Goal: Check status: Check status

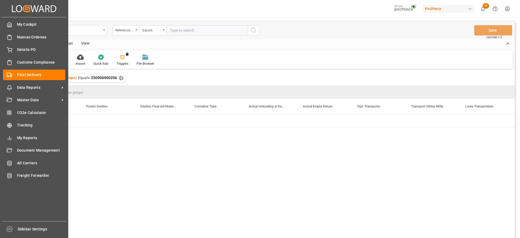
click at [12, 50] on div "Details PO Details PO" at bounding box center [34, 49] width 62 height 11
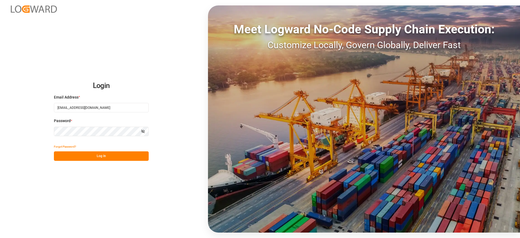
click at [96, 152] on button "Log In" at bounding box center [101, 155] width 95 height 9
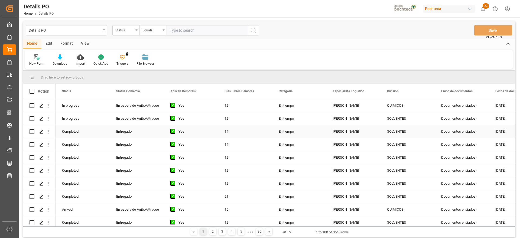
click at [240, 133] on div "14" at bounding box center [245, 131] width 54 height 13
click at [354, 127] on div "[PERSON_NAME]" at bounding box center [354, 131] width 54 height 13
click at [124, 30] on div "Status" at bounding box center [124, 30] width 18 height 6
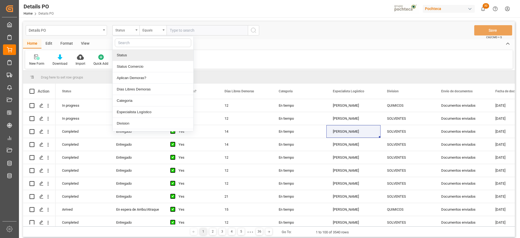
click at [132, 43] on input "text" at bounding box center [153, 42] width 76 height 9
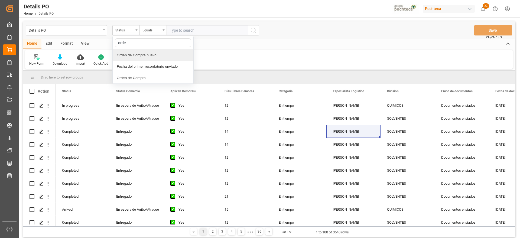
type input "orden"
click at [145, 55] on div "Orden de Compra nuevo" at bounding box center [153, 55] width 81 height 11
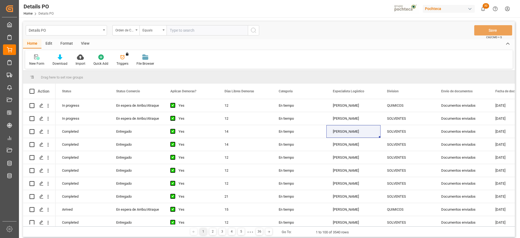
click at [189, 29] on input "text" at bounding box center [207, 30] width 81 height 10
paste input "5000303491"
type input "5000303491"
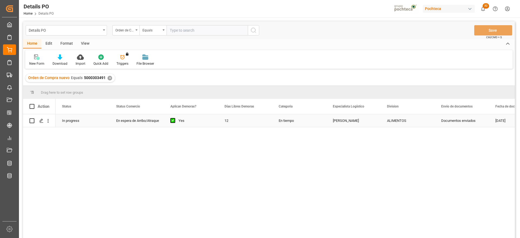
click at [280, 120] on div "En tiempo" at bounding box center [299, 120] width 54 height 13
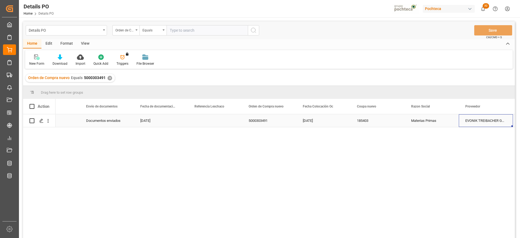
scroll to position [0, 409]
click at [154, 121] on div "Press SPACE to select this row." at bounding box center [161, 120] width 54 height 13
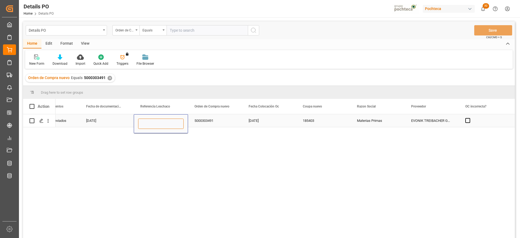
click at [152, 121] on input "Press SPACE to select this row." at bounding box center [161, 124] width 46 height 10
paste input "250906900597"
type input "250906900597"
click at [226, 121] on div "5000303491" at bounding box center [215, 120] width 54 height 13
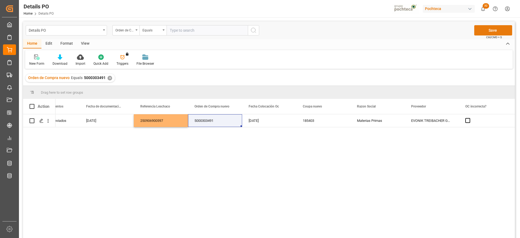
click at [492, 32] on button "Save" at bounding box center [493, 30] width 38 height 10
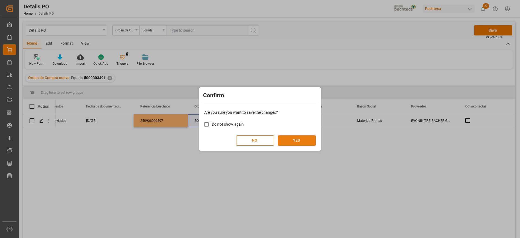
click at [296, 136] on button "YES" at bounding box center [297, 140] width 38 height 10
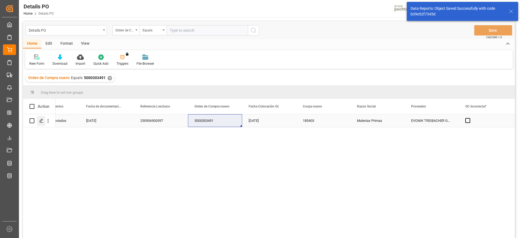
click at [41, 119] on icon "Press SPACE to select this row." at bounding box center [41, 121] width 4 height 4
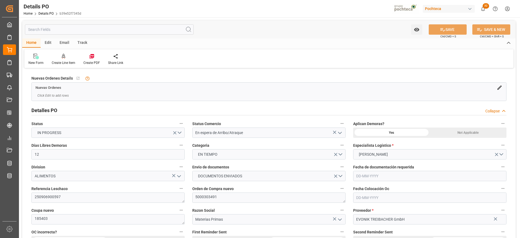
type input "12"
type input "[DATE]"
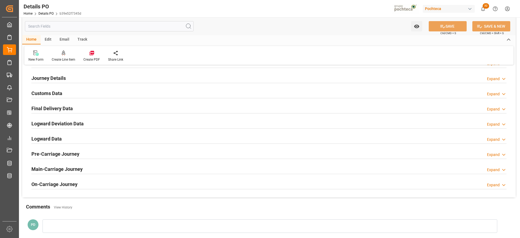
scroll to position [339, 0]
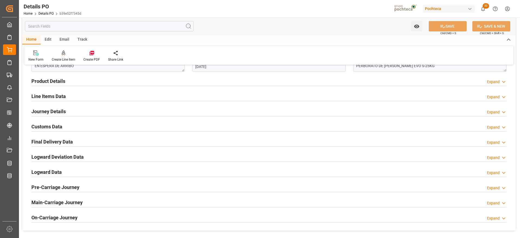
click at [54, 130] on h2 "Customs Data" at bounding box center [46, 126] width 31 height 7
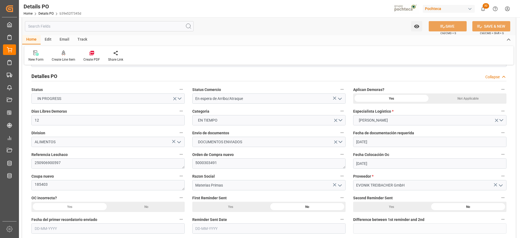
scroll to position [0, 0]
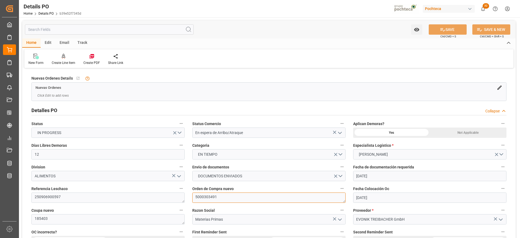
drag, startPoint x: 228, startPoint y: 195, endPoint x: 181, endPoint y: 195, distance: 47.2
click at [92, 60] on div "Create PDF" at bounding box center [91, 62] width 17 height 5
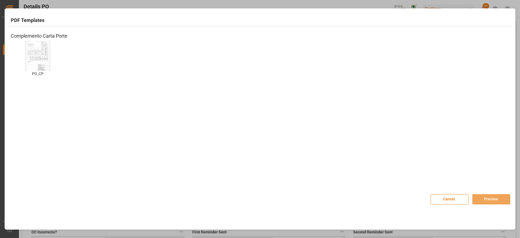
click at [34, 56] on img at bounding box center [38, 55] width 22 height 31
click at [489, 200] on button "Preview" at bounding box center [492, 199] width 38 height 10
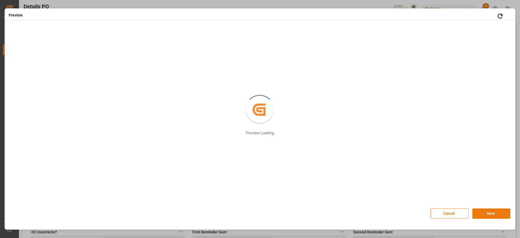
click at [489, 214] on button "Save" at bounding box center [492, 214] width 38 height 10
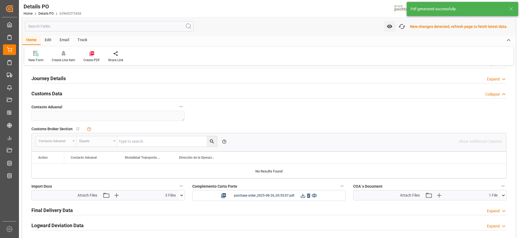
scroll to position [407, 0]
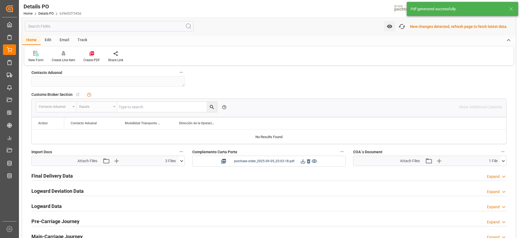
click at [304, 161] on icon at bounding box center [303, 162] width 6 height 6
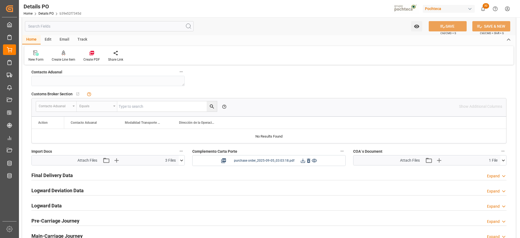
scroll to position [406, 0]
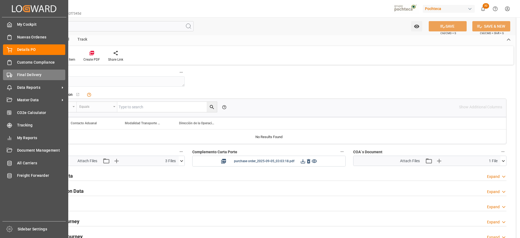
click at [28, 72] on span "Final Delivery" at bounding box center [41, 75] width 49 height 6
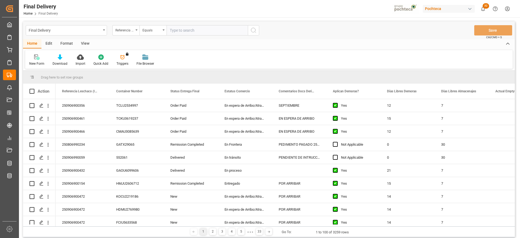
click at [176, 27] on input "text" at bounding box center [207, 30] width 81 height 10
type input "250906900265"
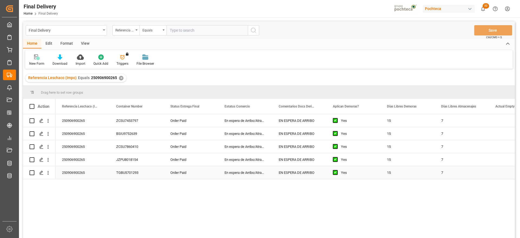
click at [235, 136] on div "En espera de Arribo/Atraque" at bounding box center [245, 133] width 54 height 13
drag, startPoint x: 131, startPoint y: 104, endPoint x: 25, endPoint y: 112, distance: 106.3
click at [167, 128] on div "Order Paid" at bounding box center [191, 133] width 54 height 13
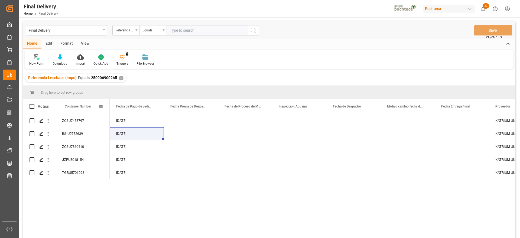
click at [79, 105] on span "Container Number" at bounding box center [78, 107] width 26 height 4
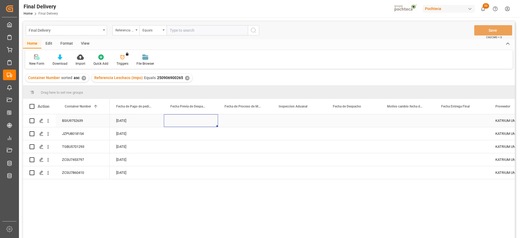
click at [183, 127] on div "Press SPACE to select this row." at bounding box center [191, 120] width 54 height 13
click at [350, 119] on div "Press SPACE to select this row." at bounding box center [354, 120] width 54 height 13
click at [182, 126] on div "Press SPACE to select this row." at bounding box center [191, 120] width 54 height 13
click at [355, 121] on div "Press SPACE to select this row." at bounding box center [354, 120] width 54 height 13
click at [347, 147] on div "Press SPACE to select this row." at bounding box center [354, 146] width 54 height 13
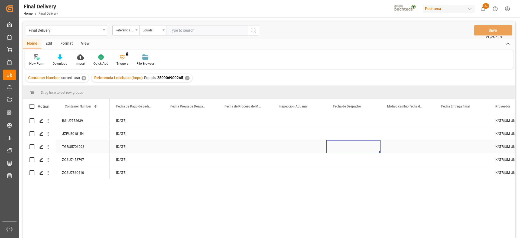
click at [294, 146] on div "Press SPACE to select this row." at bounding box center [299, 146] width 54 height 13
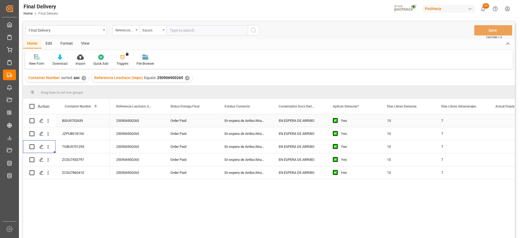
click at [135, 120] on div "250906900265" at bounding box center [137, 120] width 54 height 13
click at [185, 77] on div "✕" at bounding box center [187, 78] width 5 height 5
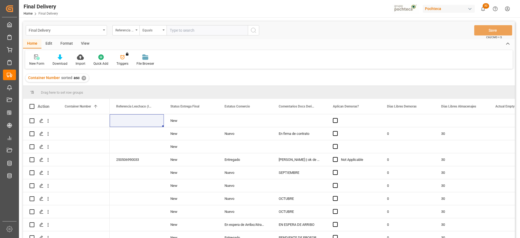
click at [80, 78] on div "Container Number sorted asc ✕" at bounding box center [56, 78] width 63 height 8
click at [82, 78] on div "✕" at bounding box center [84, 78] width 5 height 5
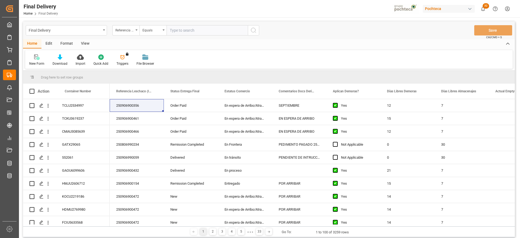
click at [89, 44] on div "View" at bounding box center [85, 43] width 17 height 9
click at [61, 62] on div "Standard Templates" at bounding box center [61, 63] width 27 height 5
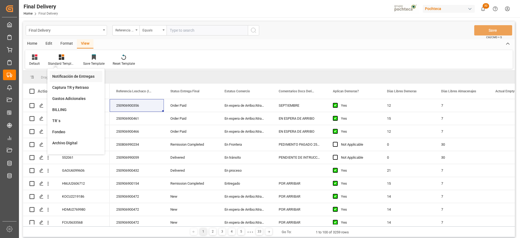
click at [78, 77] on div "Notificación de Entregas" at bounding box center [75, 77] width 47 height 6
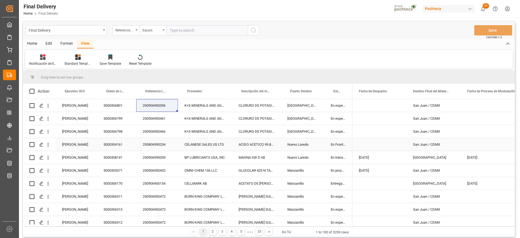
click at [202, 142] on div "CELANESE SALES US LTD" at bounding box center [205, 144] width 54 height 13
click at [302, 116] on div "[GEOGRAPHIC_DATA]" at bounding box center [302, 118] width 43 height 13
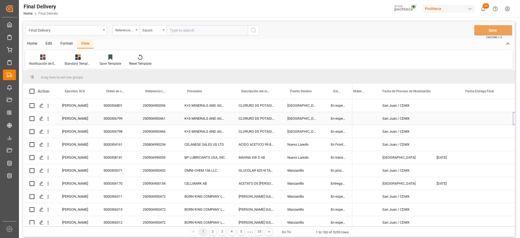
scroll to position [0, 85]
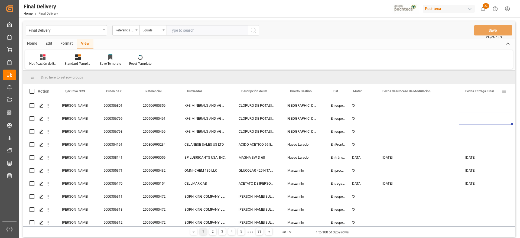
click at [504, 91] on span at bounding box center [504, 91] width 5 height 5
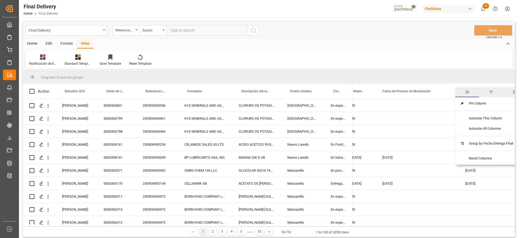
click at [491, 91] on span "filter" at bounding box center [491, 92] width 5 height 5
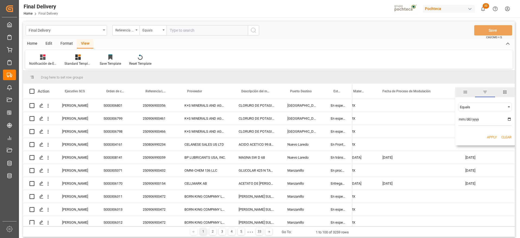
click at [510, 119] on input "date" at bounding box center [485, 120] width 53 height 11
type input "[DATE]"
click at [488, 141] on div "Apply Clear" at bounding box center [486, 137] width 60 height 14
click at [492, 138] on button "Apply" at bounding box center [492, 137] width 10 height 5
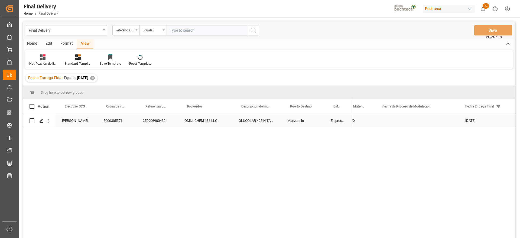
click at [214, 122] on div "OMNI-CHEM 136 LLC" at bounding box center [205, 120] width 54 height 13
click at [41, 120] on polygon "Press SPACE to select this row." at bounding box center [41, 120] width 3 height 3
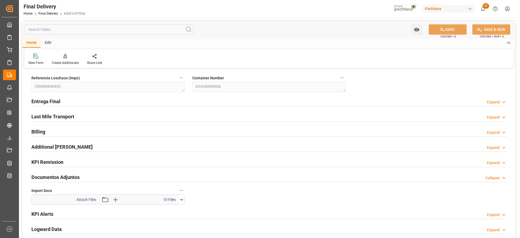
click at [182, 200] on icon at bounding box center [181, 200] width 3 height 2
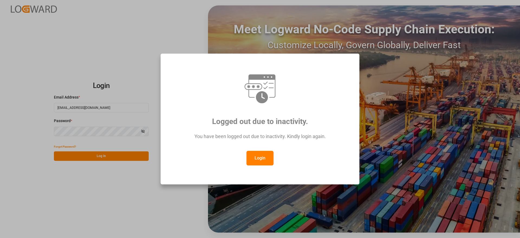
click at [257, 160] on button "Login" at bounding box center [260, 158] width 27 height 15
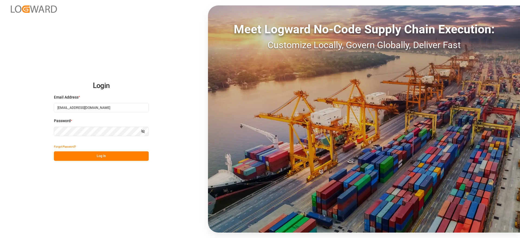
click at [122, 154] on button "Log In" at bounding box center [101, 155] width 95 height 9
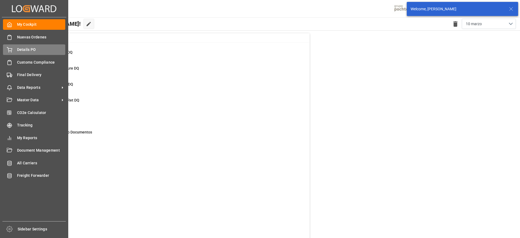
click at [27, 51] on span "Details PO" at bounding box center [41, 50] width 49 height 6
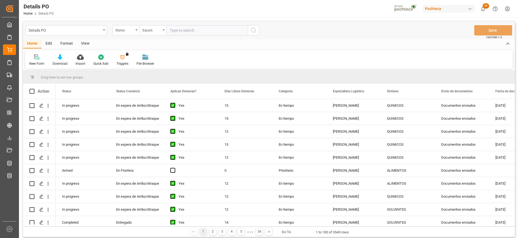
click at [192, 30] on input "text" at bounding box center [207, 30] width 81 height 10
click at [127, 33] on div "Status" at bounding box center [125, 30] width 27 height 10
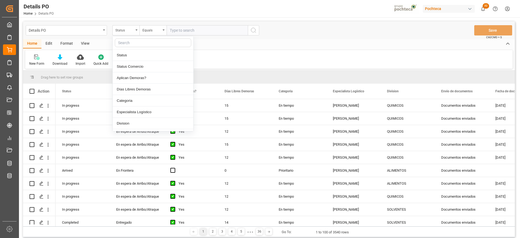
click at [139, 45] on input "text" at bounding box center [153, 42] width 76 height 9
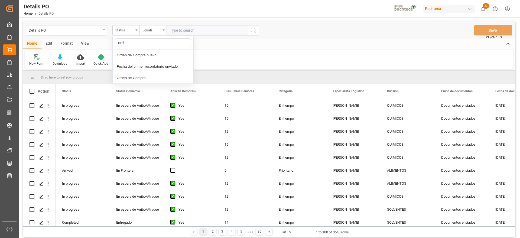
type input "orde"
click at [198, 32] on input "text" at bounding box center [207, 30] width 81 height 10
paste input "250906900265"
type input "250906900265"
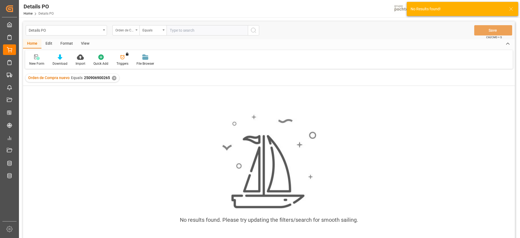
click at [126, 28] on div "Orden de Compra nuevo" at bounding box center [124, 30] width 18 height 6
click at [137, 46] on input "text" at bounding box center [153, 42] width 76 height 9
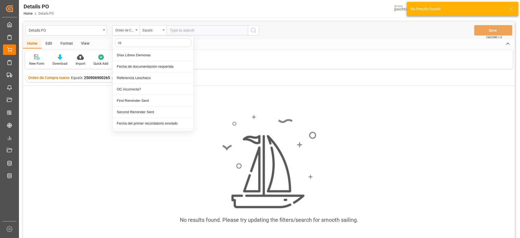
type input "ref"
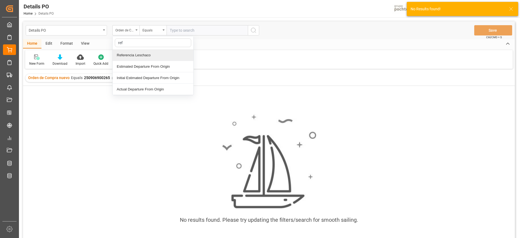
click at [150, 57] on div "Referencia Leschaco" at bounding box center [153, 55] width 81 height 11
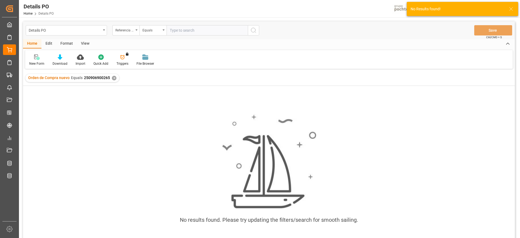
click at [181, 31] on input "text" at bounding box center [207, 30] width 81 height 10
paste input "250906900265"
type input "250906900265"
click at [114, 78] on div "✕" at bounding box center [114, 78] width 5 height 5
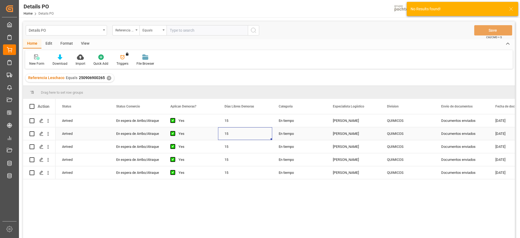
click at [244, 131] on div "15" at bounding box center [245, 133] width 54 height 13
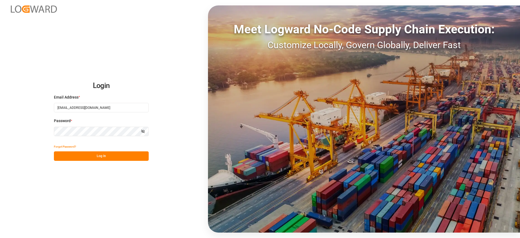
click at [127, 158] on button "Log In" at bounding box center [101, 155] width 95 height 9
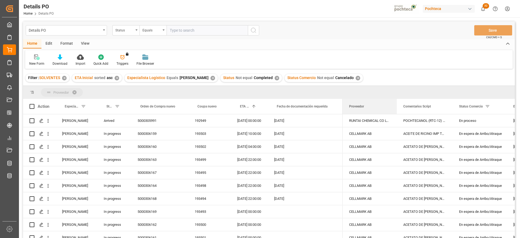
drag, startPoint x: 358, startPoint y: 105, endPoint x: 350, endPoint y: 94, distance: 13.9
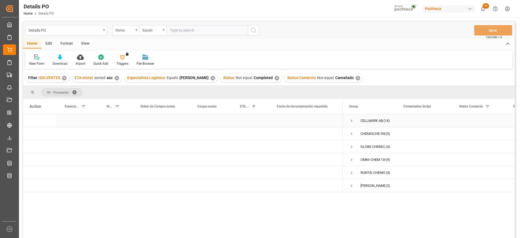
click at [351, 120] on span "Press SPACE to select this row." at bounding box center [351, 120] width 5 height 5
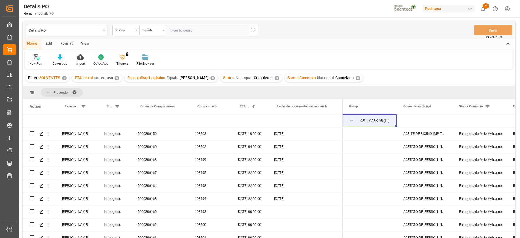
click at [436, 165] on div "ACETATO DE [PERSON_NAME] IMP GR (56874)" at bounding box center [425, 159] width 56 height 13
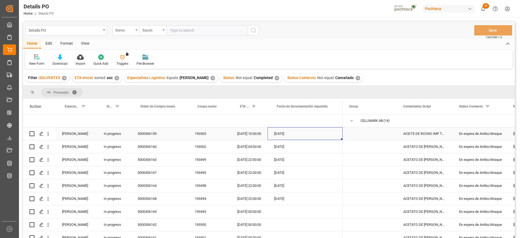
click at [339, 136] on div "[DATE]" at bounding box center [305, 133] width 75 height 13
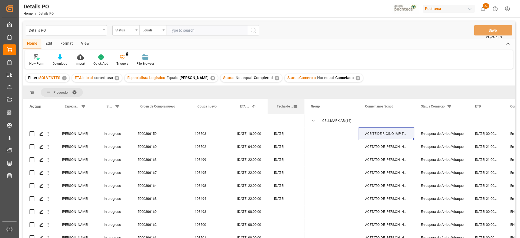
drag, startPoint x: 342, startPoint y: 106, endPoint x: 304, endPoint y: 108, distance: 38.2
click at [304, 108] on div at bounding box center [305, 106] width 2 height 15
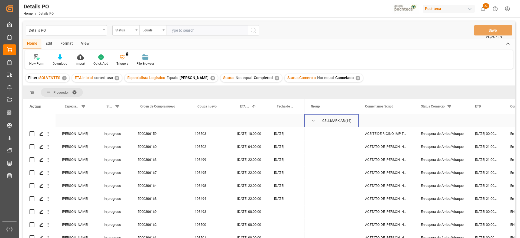
click at [312, 120] on span "Press SPACE to select this row." at bounding box center [313, 120] width 5 height 5
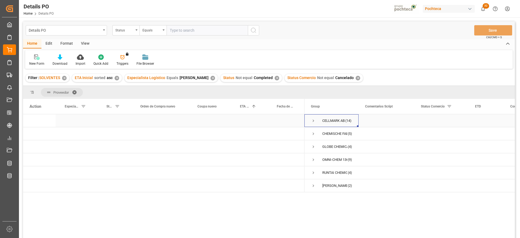
click at [312, 120] on span "Press SPACE to select this row." at bounding box center [313, 120] width 5 height 5
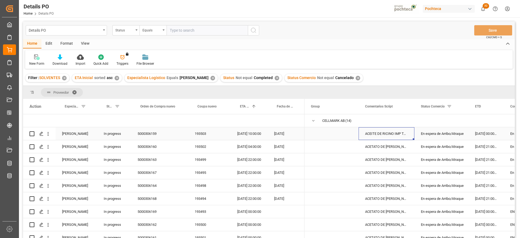
click at [389, 137] on div "ACEITE DE RICINO IMP TAM INC 200 KG (558" at bounding box center [387, 133] width 56 height 13
click at [483, 134] on div "30-07-2025 00:00:00" at bounding box center [486, 133] width 35 height 13
click at [248, 134] on div "18-09-2025 10:00:00" at bounding box center [249, 133] width 37 height 13
click at [434, 134] on div "En espera de Arribo/Atraque" at bounding box center [441, 134] width 41 height 12
click at [252, 134] on div "18-09-2025 10:00:00" at bounding box center [249, 133] width 37 height 13
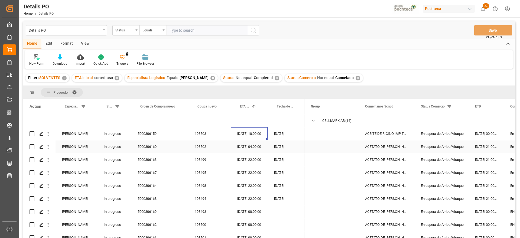
click at [250, 147] on div "20-09-2025 04:00:00" at bounding box center [249, 146] width 37 height 13
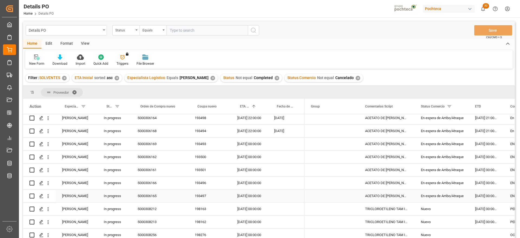
scroll to position [102, 0]
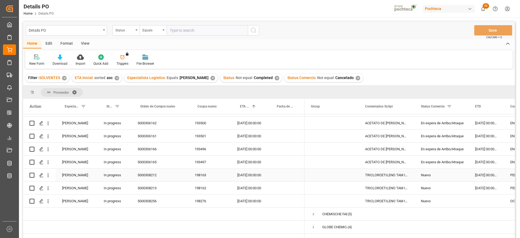
click at [442, 176] on div "Nuevo" at bounding box center [441, 175] width 41 height 12
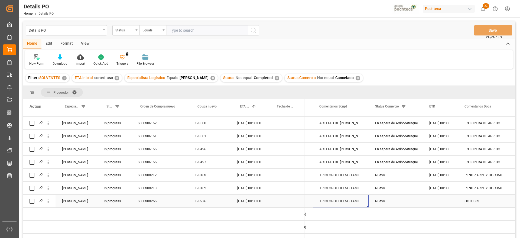
click at [341, 200] on div "TRICLOROETILENO TAM INC 280 KG (37501)" at bounding box center [341, 201] width 56 height 13
click at [410, 196] on div "Nuevo" at bounding box center [395, 201] width 41 height 12
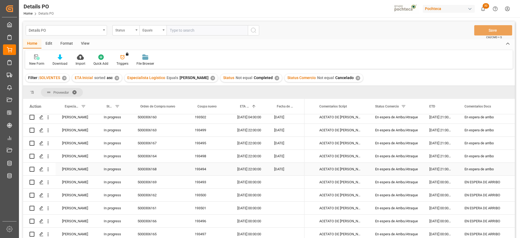
scroll to position [135, 0]
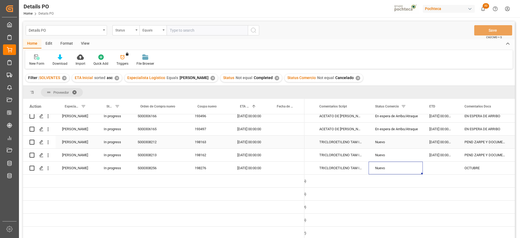
click at [345, 140] on div "TRICLOROETILENO TAM INC 280 KG (37501)" at bounding box center [341, 142] width 56 height 13
click at [210, 144] on div "198163" at bounding box center [209, 142] width 43 height 13
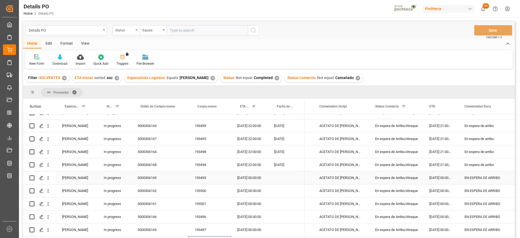
scroll to position [0, 0]
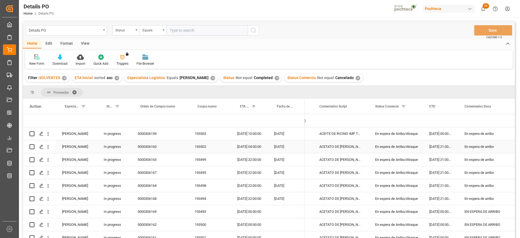
click at [281, 149] on div "[DATE]" at bounding box center [286, 146] width 37 height 13
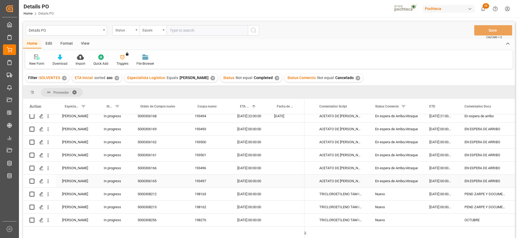
scroll to position [68, 0]
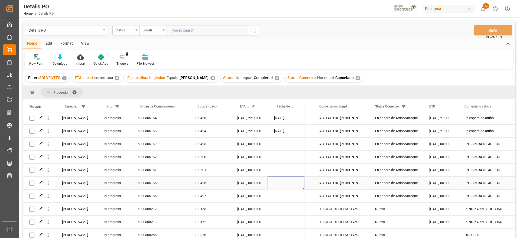
click at [274, 184] on div "Press SPACE to select this row." at bounding box center [286, 183] width 37 height 13
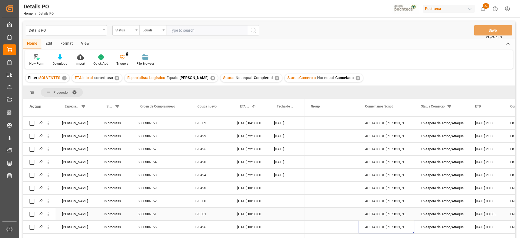
scroll to position [0, 0]
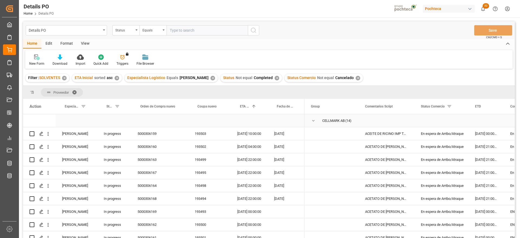
click at [311, 120] on span "Press SPACE to select this row." at bounding box center [313, 120] width 5 height 5
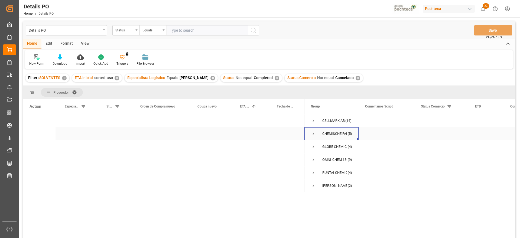
click at [312, 133] on span "Press SPACE to select this row." at bounding box center [313, 133] width 5 height 5
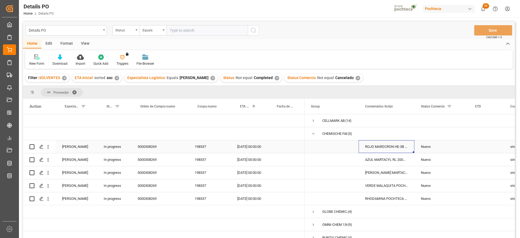
click at [395, 146] on div "ROJO MARDCRON HE-3B 200% CTE-25 KG (5857" at bounding box center [387, 146] width 56 height 13
click at [434, 146] on div "Nuevo" at bounding box center [441, 147] width 41 height 12
click at [412, 158] on div "AZUL MARTACYL RL 200% CTE-25 KG (58288)" at bounding box center [387, 159] width 56 height 13
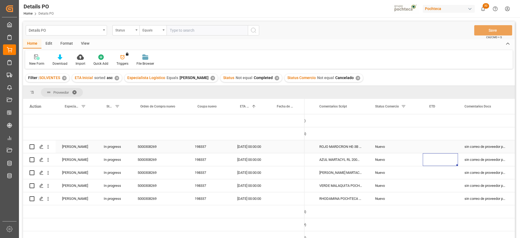
click at [252, 145] on div "30-09-2025 00:00:00" at bounding box center [249, 146] width 37 height 13
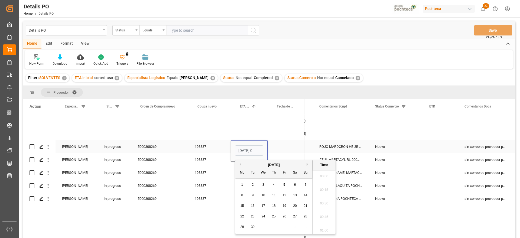
scroll to position [517, 0]
click at [307, 164] on button "Next Month" at bounding box center [308, 164] width 3 height 3
click at [267, 205] on div "13 14 15 16 17 18 19" at bounding box center [274, 206] width 74 height 11
click at [263, 206] on span "15" at bounding box center [264, 206] width 4 height 4
type input "15-10-2025 00:00"
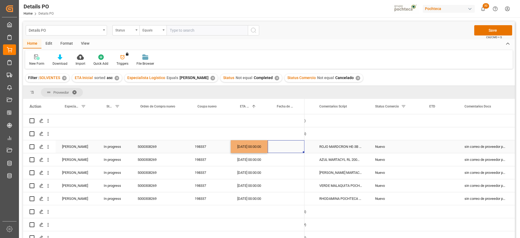
click at [279, 147] on div "Press SPACE to select this row." at bounding box center [286, 146] width 37 height 13
click at [243, 146] on div "15-10-2025 00:00:00" at bounding box center [249, 146] width 37 height 13
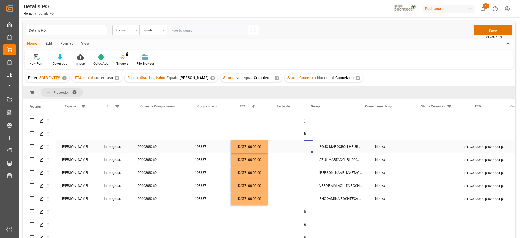
scroll to position [0, 0]
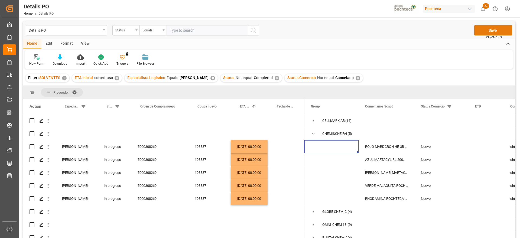
click at [499, 31] on button "Save" at bounding box center [493, 30] width 38 height 10
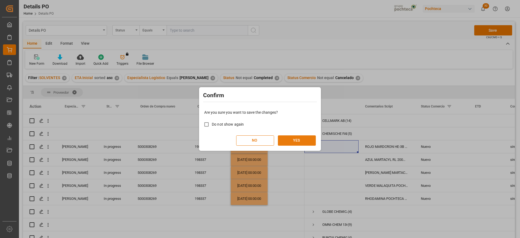
click at [305, 138] on button "YES" at bounding box center [297, 140] width 38 height 10
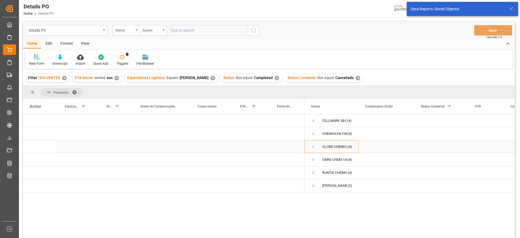
click at [313, 147] on span "Press SPACE to select this row." at bounding box center [313, 146] width 5 height 5
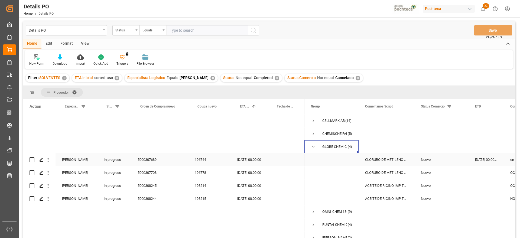
click at [388, 159] on div "CLORURO DE METILENO T INC 270 KG (40836)" at bounding box center [387, 159] width 56 height 13
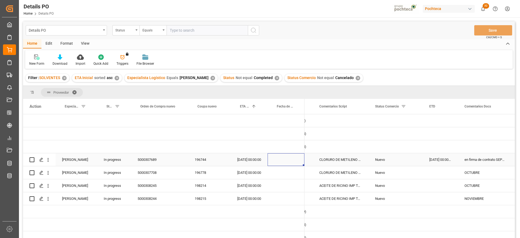
click at [277, 160] on div "Press SPACE to select this row." at bounding box center [286, 159] width 37 height 13
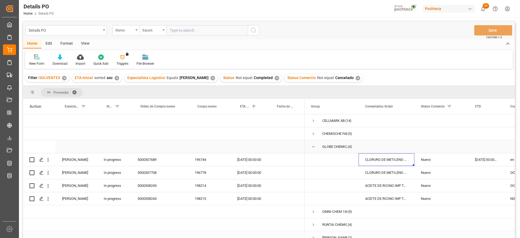
click at [314, 147] on span "Press SPACE to select this row." at bounding box center [313, 146] width 5 height 5
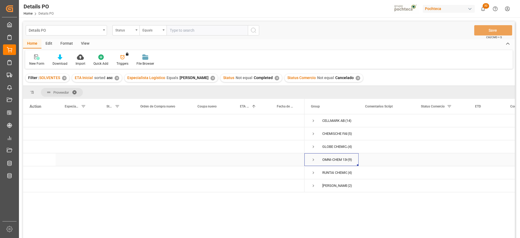
click at [313, 158] on span "Press SPACE to select this row." at bounding box center [313, 159] width 5 height 5
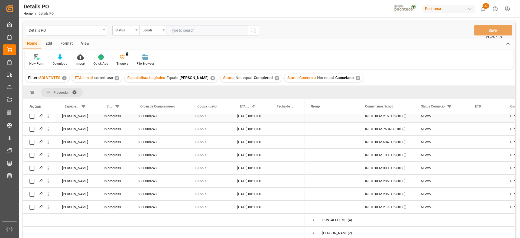
scroll to position [38, 0]
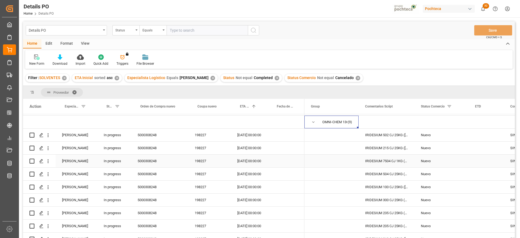
click at [397, 160] on div "IRIDESIUM 7504 CJ 1KG (ROJO-RUBY) (66384" at bounding box center [387, 161] width 56 height 13
click at [392, 146] on div "IRIDESIUM 215 CJ 25KG (ROJO-ROSADO) (338" at bounding box center [387, 148] width 56 height 13
click at [385, 131] on div "IRIDESIUM 502 CJ 25KG (ROJO-MARRON) (322" at bounding box center [387, 135] width 56 height 13
click at [463, 139] on div "Nuevo" at bounding box center [442, 135] width 54 height 13
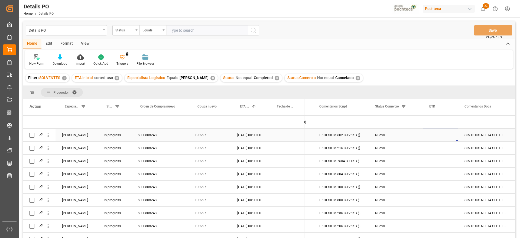
click at [446, 133] on div "Press SPACE to select this row." at bounding box center [440, 135] width 35 height 13
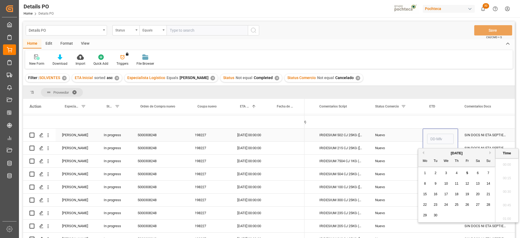
scroll to position [517, 0]
click at [490, 153] on button "Next Month" at bounding box center [491, 152] width 3 height 3
click at [490, 152] on button "Next Month" at bounding box center [491, 152] width 3 height 3
click at [435, 193] on span "11" at bounding box center [436, 194] width 4 height 4
type input "11-11-2025 00:00"
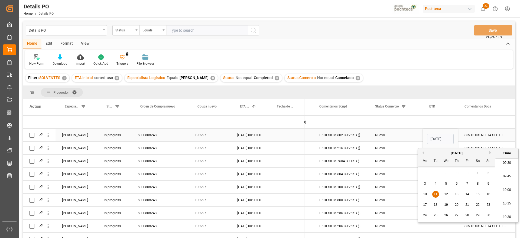
click at [418, 138] on div "Nuevo" at bounding box center [396, 135] width 54 height 13
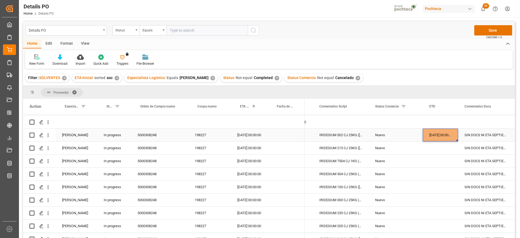
click at [446, 135] on div "11-11-2025 00:00:00" at bounding box center [440, 135] width 35 height 13
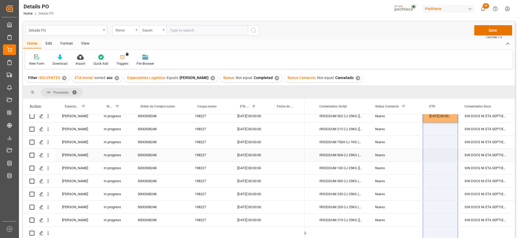
scroll to position [70, 0]
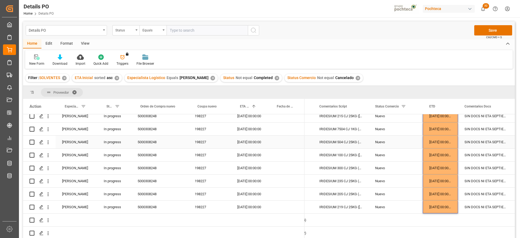
click at [274, 147] on div "Press SPACE to select this row." at bounding box center [286, 142] width 37 height 13
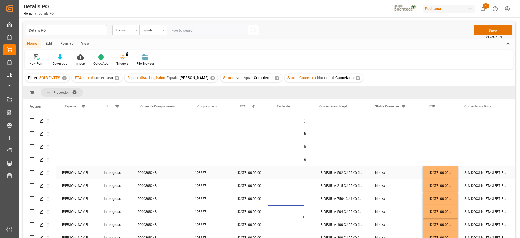
click at [252, 174] on div "30-09-2025 00:00:00" at bounding box center [249, 172] width 37 height 13
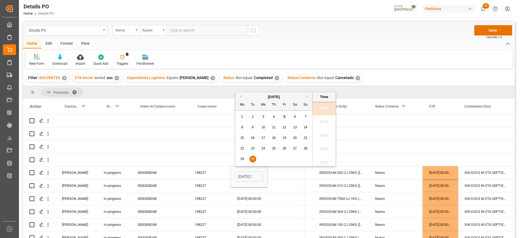
click at [308, 96] on button "Next Month" at bounding box center [308, 96] width 3 height 3
click at [439, 173] on div "11-11-2025 00:00:00" at bounding box center [440, 172] width 35 height 13
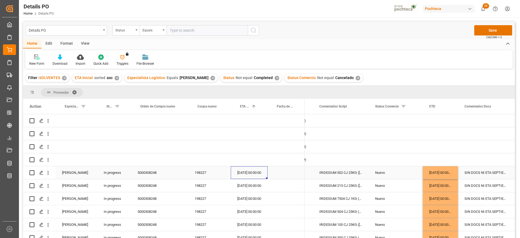
click at [244, 173] on div "30-09-2025 00:00:00" at bounding box center [249, 172] width 37 height 13
click at [255, 173] on div "30-09-2025 00:00:00" at bounding box center [249, 172] width 37 height 13
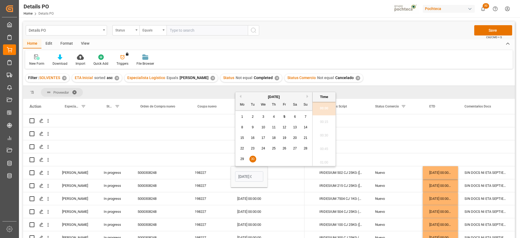
click at [306, 96] on div "September 2025" at bounding box center [273, 96] width 77 height 5
click at [307, 96] on button "Next Month" at bounding box center [308, 96] width 3 height 3
click at [305, 158] on span "30" at bounding box center [306, 159] width 4 height 4
type input "30-11-2025 00:00"
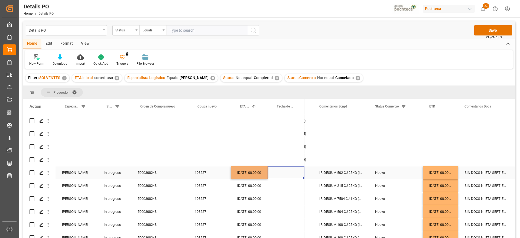
click at [284, 176] on div "Press SPACE to select this row." at bounding box center [286, 172] width 37 height 13
click at [241, 172] on div "30-11-2025 00:00:00" at bounding box center [249, 172] width 37 height 13
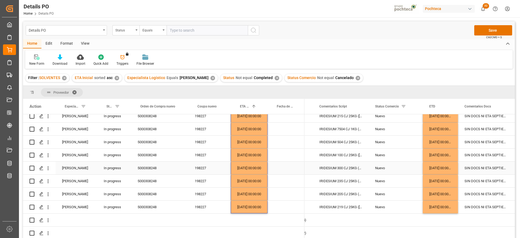
scroll to position [52, 0]
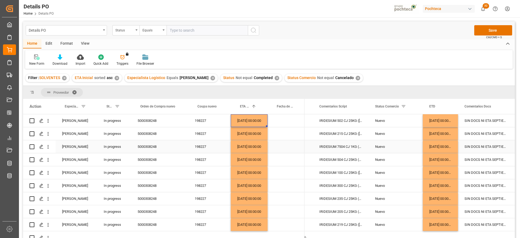
click at [438, 149] on div "11-11-2025 00:00:00" at bounding box center [440, 146] width 35 height 13
click at [442, 119] on div "11-11-2025 00:00:00" at bounding box center [440, 120] width 35 height 13
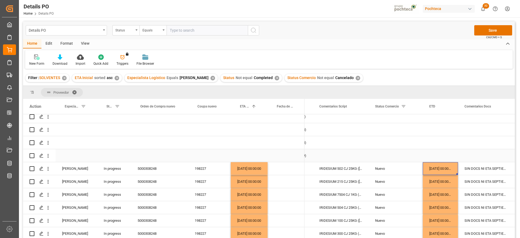
scroll to position [0, 0]
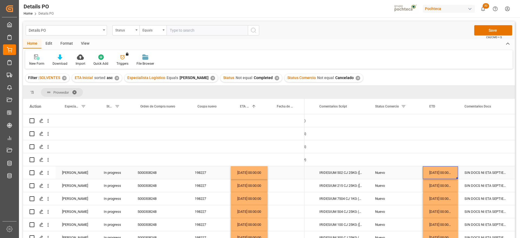
click at [445, 174] on div "11-11-2025 00:00:00" at bounding box center [440, 172] width 35 height 13
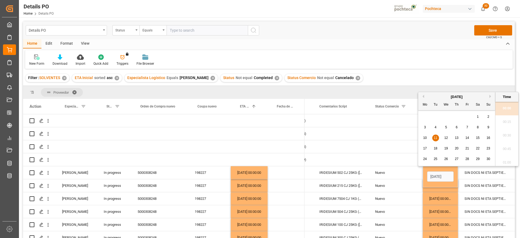
click at [422, 95] on button "Previous Month" at bounding box center [422, 96] width 3 height 3
click at [424, 96] on div "October 2025" at bounding box center [456, 96] width 77 height 5
click at [424, 95] on button "Previous Month" at bounding box center [422, 96] width 3 height 3
click at [456, 127] on span "11" at bounding box center [457, 127] width 4 height 4
type input "11-09-2025 00:00"
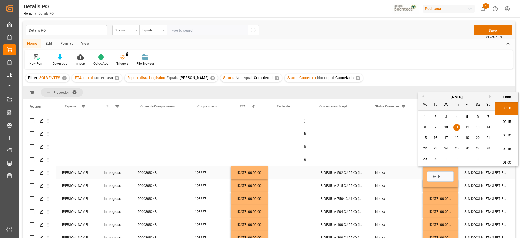
drag, startPoint x: 479, startPoint y: 169, endPoint x: 476, endPoint y: 170, distance: 3.3
click at [478, 169] on div "SIN DOCS NI ETA SEPTIEMBRE" at bounding box center [485, 172] width 55 height 13
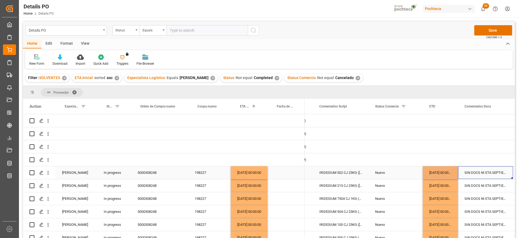
click at [445, 168] on div "11-09-2025 00:00:00" at bounding box center [440, 172] width 35 height 13
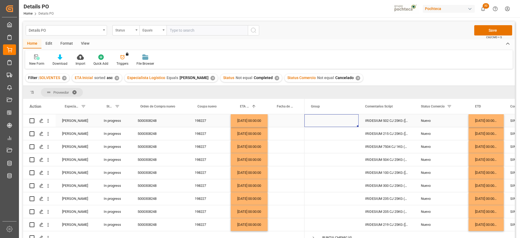
click at [247, 125] on div "30-11-2025 00:00:00" at bounding box center [249, 120] width 37 height 13
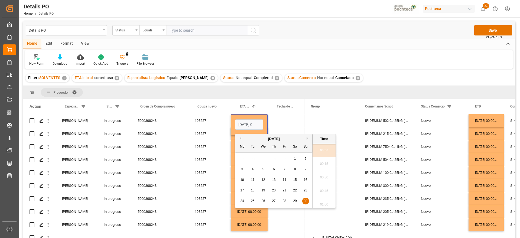
click at [241, 138] on button "Previous Month" at bounding box center [239, 138] width 3 height 3
click at [263, 157] on span "1" at bounding box center [264, 159] width 2 height 4
type input "01-10-2025 00:00"
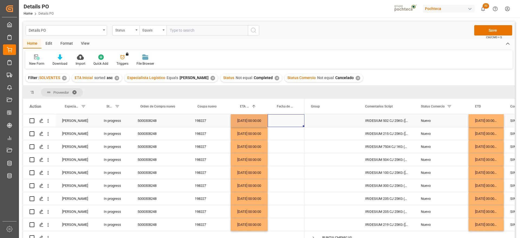
click at [278, 121] on div "Press SPACE to select this row." at bounding box center [286, 120] width 37 height 13
click at [250, 122] on div "01-10-2025 00:00:00" at bounding box center [249, 120] width 37 height 13
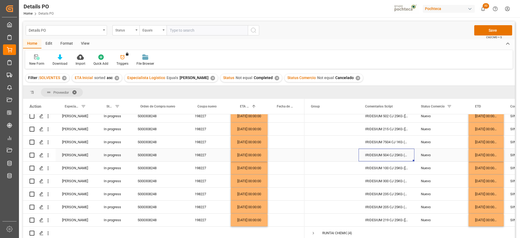
click at [370, 151] on div "IRIDESIUM 504 CJ 25KG (ROJO-VINO) (33828" at bounding box center [387, 155] width 56 height 13
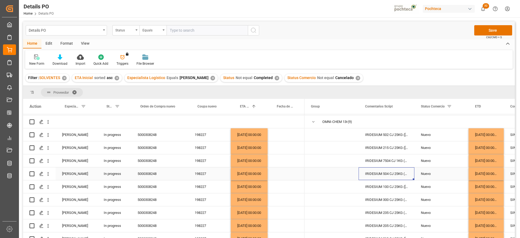
scroll to position [0, 0]
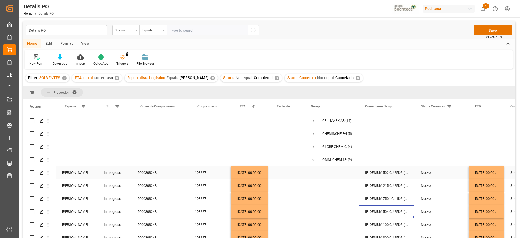
click at [414, 169] on div "IRIDESIUM 502 CJ 25KG (ROJO-MARRON) (322" at bounding box center [387, 172] width 56 height 13
click at [489, 31] on button "Save" at bounding box center [493, 30] width 38 height 10
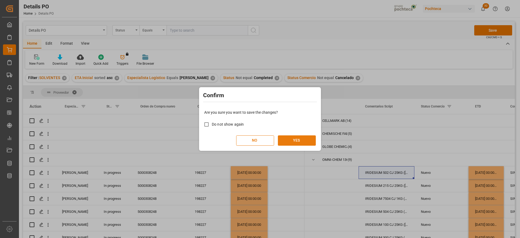
click at [304, 136] on button "YES" at bounding box center [297, 140] width 38 height 10
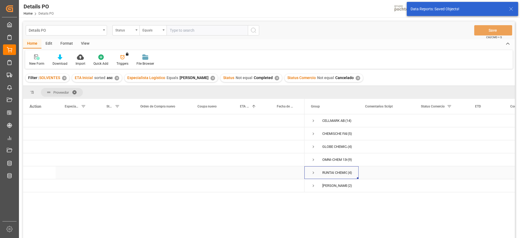
click at [313, 172] on span "Press SPACE to select this row." at bounding box center [313, 172] width 5 height 5
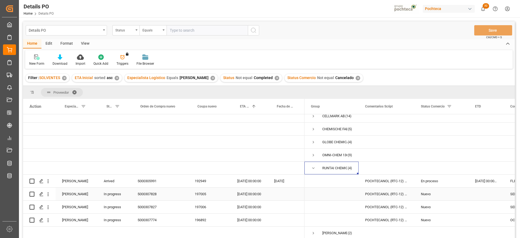
scroll to position [7, 0]
click at [431, 180] on div "En proceso" at bounding box center [441, 181] width 41 height 12
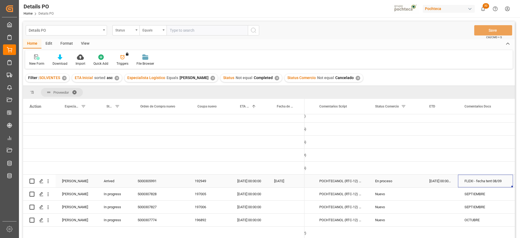
click at [201, 180] on div "192949" at bounding box center [209, 181] width 43 height 13
click at [260, 180] on div "[DATE] 00:00:00" at bounding box center [249, 181] width 37 height 13
click at [278, 179] on div "[DATE]" at bounding box center [286, 181] width 37 height 13
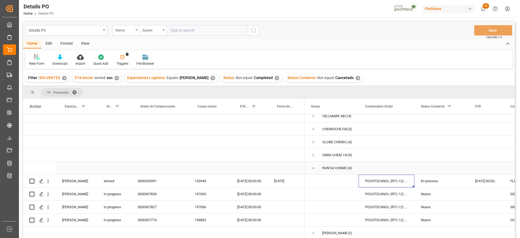
click at [315, 166] on span "Press SPACE to select this row." at bounding box center [313, 168] width 5 height 5
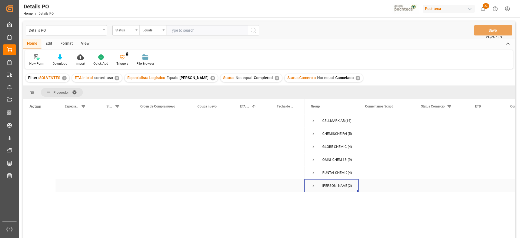
click at [312, 186] on span "Press SPACE to select this row." at bounding box center [313, 185] width 5 height 5
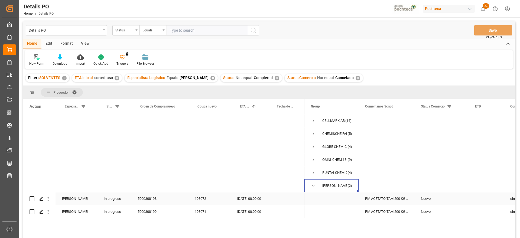
click at [397, 205] on div "PM ACETATO TAM 200 KG (55101)" at bounding box center [387, 198] width 56 height 13
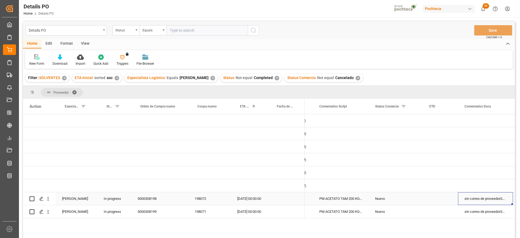
click at [258, 198] on div "30-09-2025 00:00:00" at bounding box center [249, 198] width 37 height 13
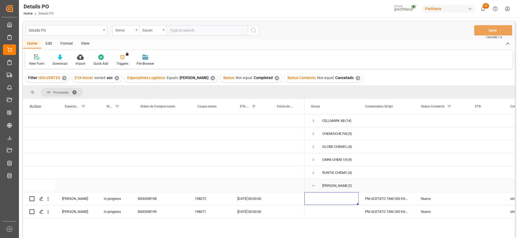
click at [313, 187] on span "Press SPACE to select this row." at bounding box center [313, 185] width 5 height 5
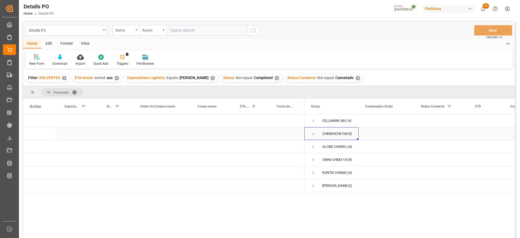
click at [313, 133] on span "Press SPACE to select this row." at bounding box center [313, 133] width 5 height 5
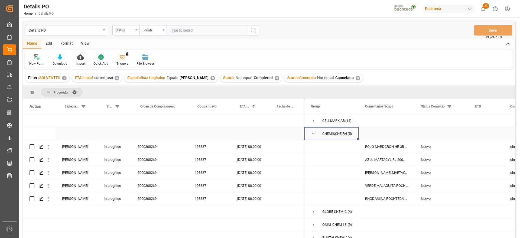
click at [313, 133] on span "Press SPACE to select this row." at bounding box center [313, 133] width 5 height 5
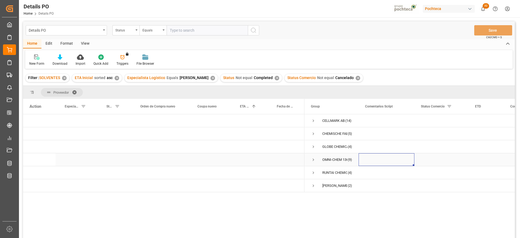
click at [410, 158] on div "Press SPACE to select this row." at bounding box center [387, 159] width 56 height 13
